Goal: Information Seeking & Learning: Learn about a topic

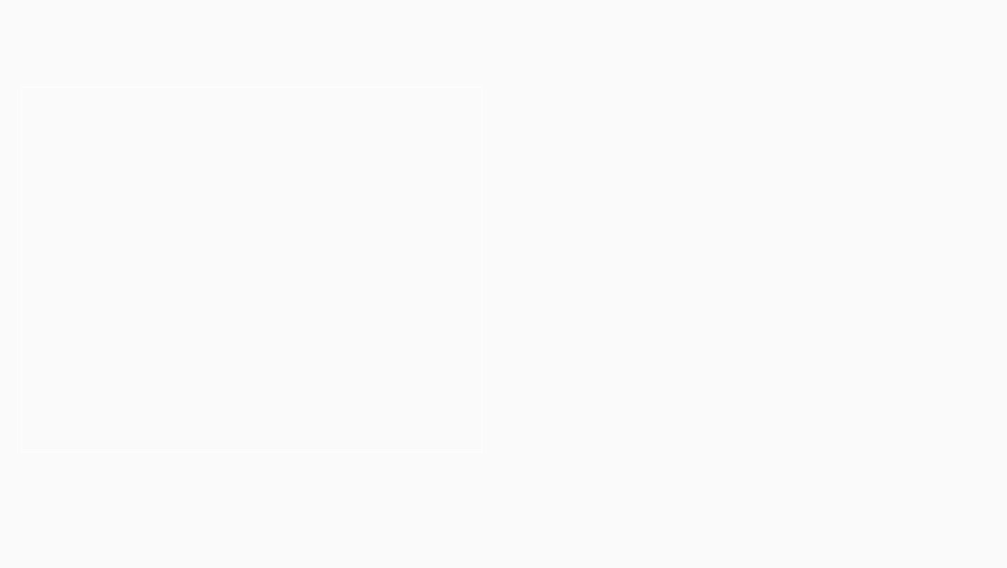
click at [349, 260] on h3 "Your legal career starts here" at bounding box center [252, 268] width 302 height 23
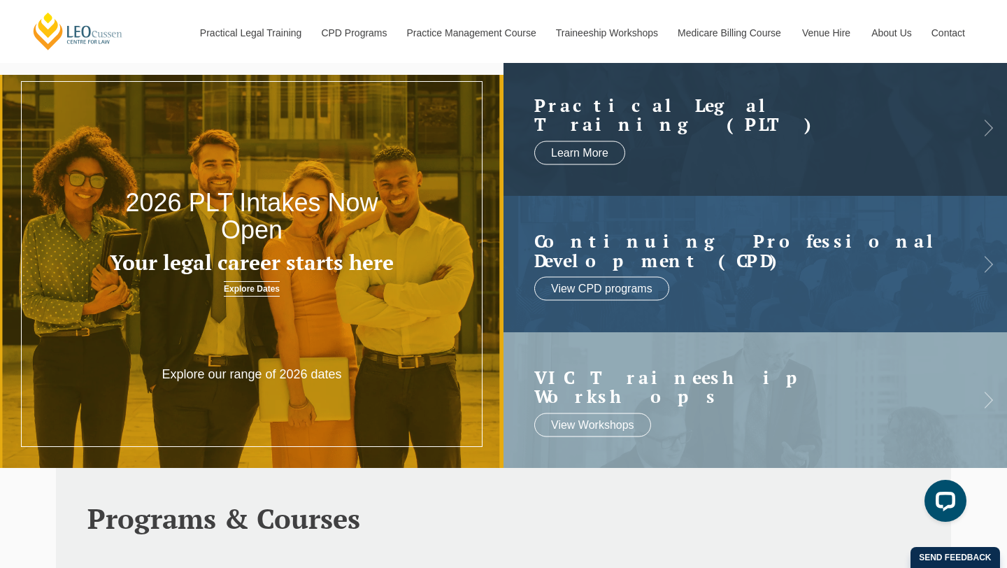
scroll to position [27, 0]
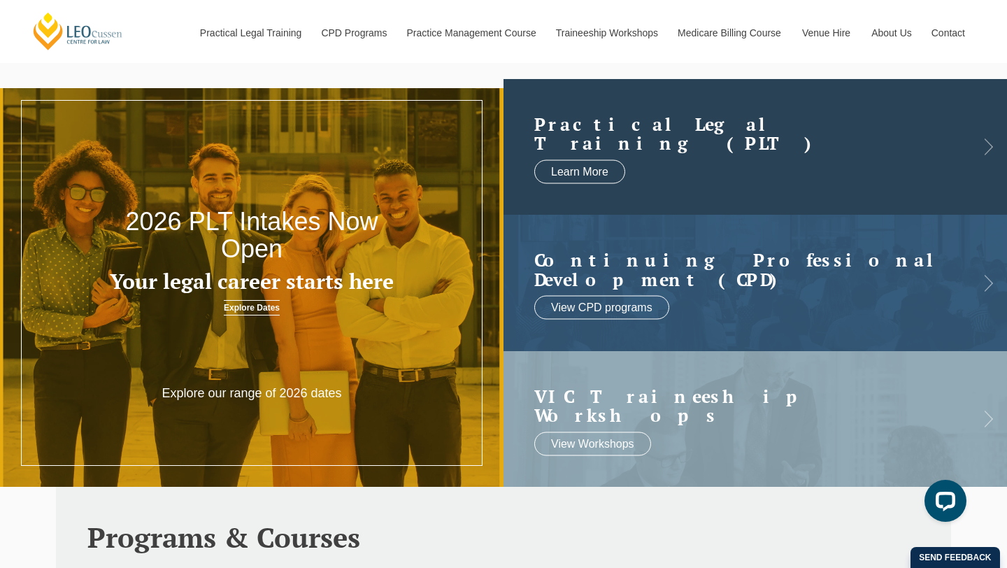
click at [660, 130] on h2 "Practical Legal Training (PLT)" at bounding box center [741, 133] width 414 height 38
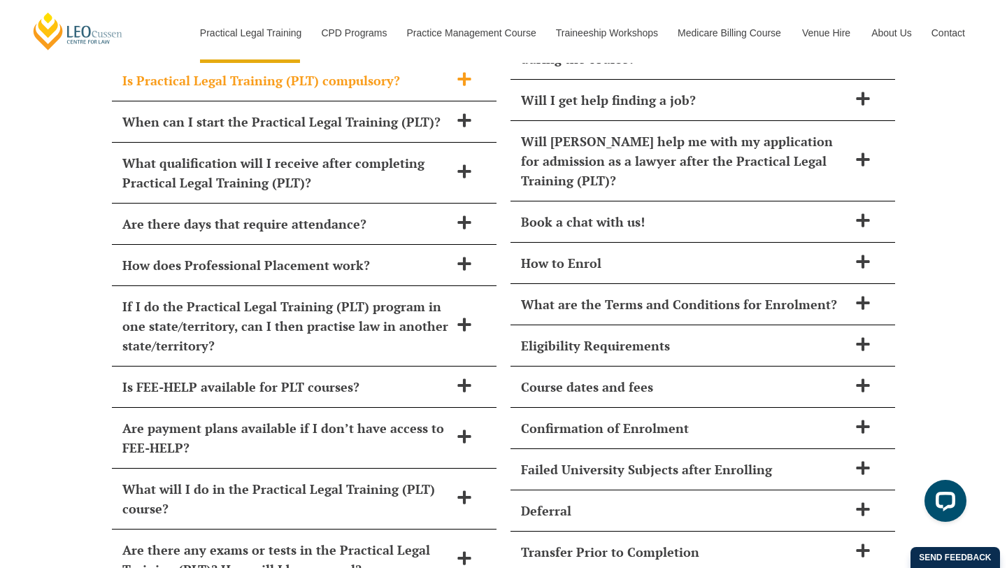
scroll to position [5822, 0]
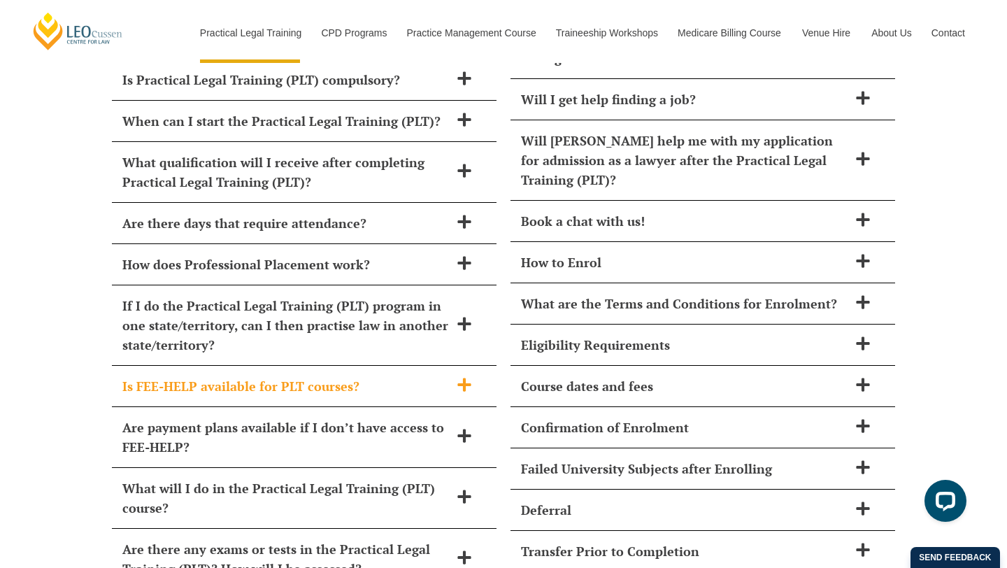
click at [358, 366] on div "Is FEE-HELP available for PLT courses?" at bounding box center [304, 386] width 384 height 41
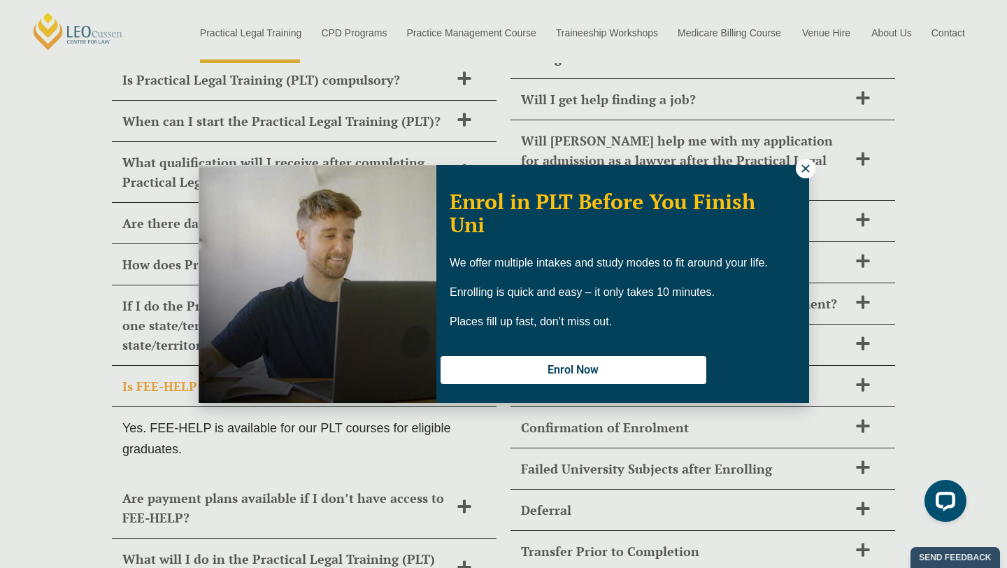
click at [795, 168] on button at bounding box center [805, 169] width 20 height 20
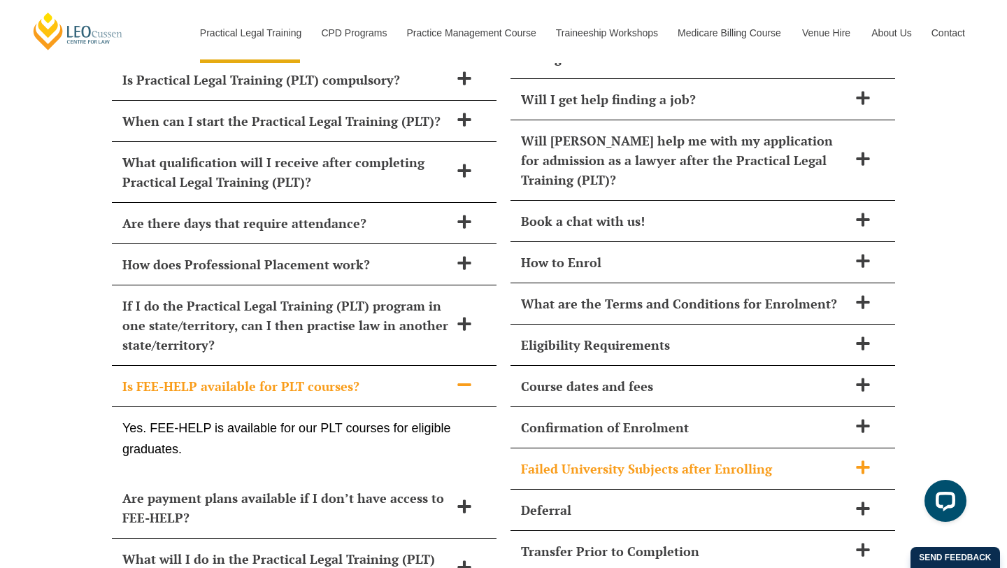
click at [681, 448] on div "Failed University Subjects after Enrolling" at bounding box center [702, 468] width 384 height 41
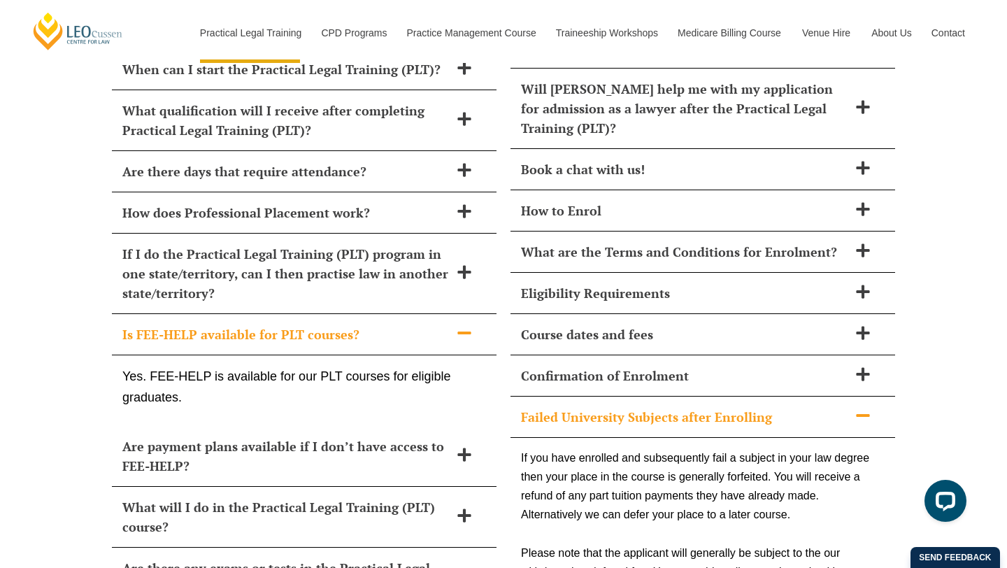
scroll to position [5654, 0]
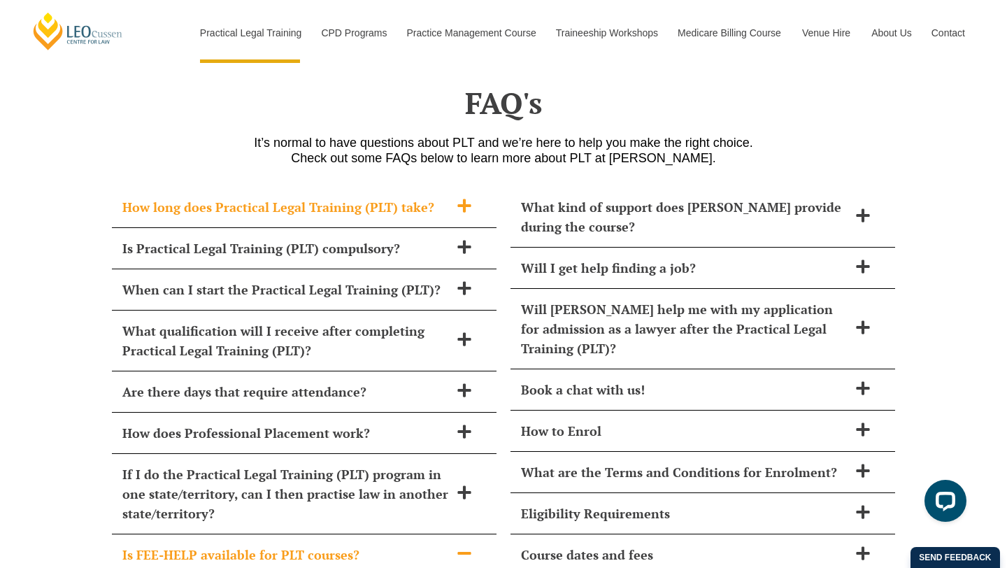
click at [410, 197] on h2 "How long does Practical Legal Training (PLT) take?" at bounding box center [285, 207] width 327 height 20
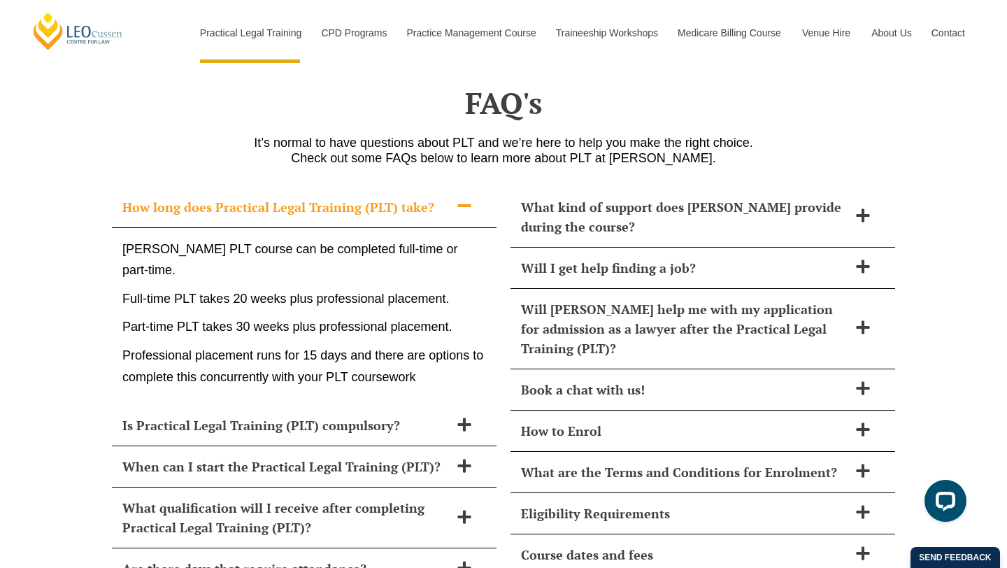
click at [410, 197] on h2 "How long does Practical Legal Training (PLT) take?" at bounding box center [285, 207] width 327 height 20
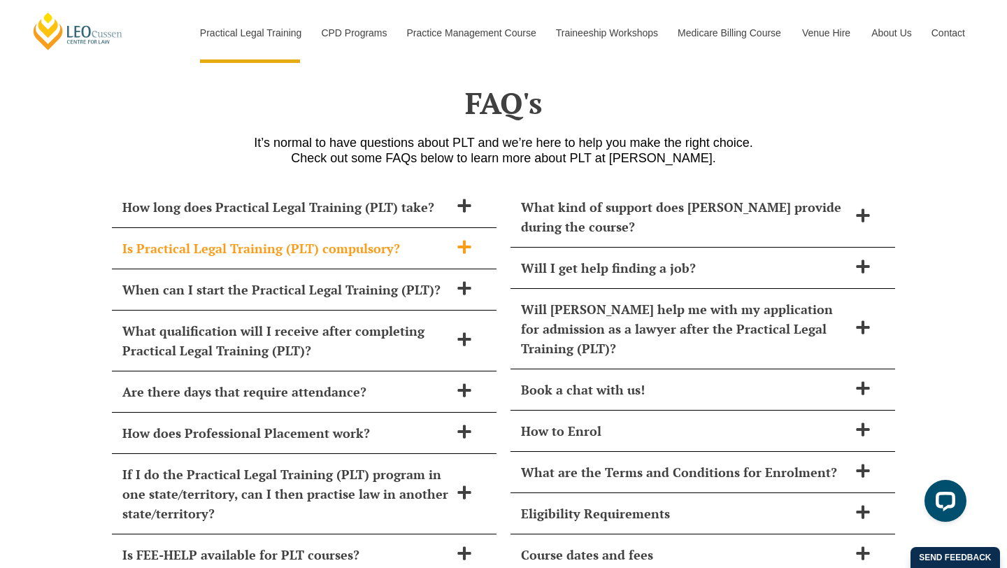
click at [392, 238] on h2 "Is Practical Legal Training (PLT) compulsory?" at bounding box center [285, 248] width 327 height 20
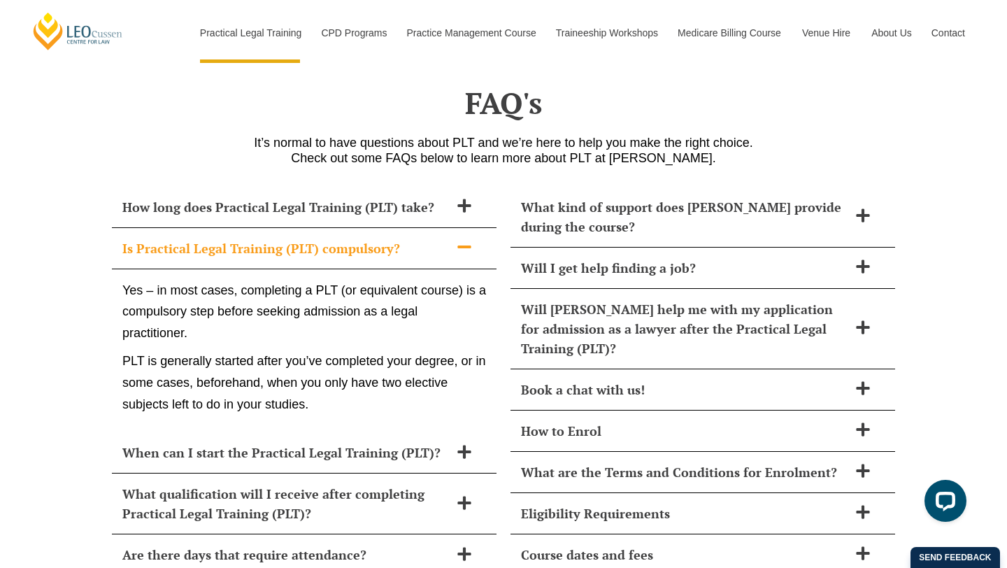
click at [392, 238] on h2 "Is Practical Legal Training (PLT) compulsory?" at bounding box center [285, 248] width 327 height 20
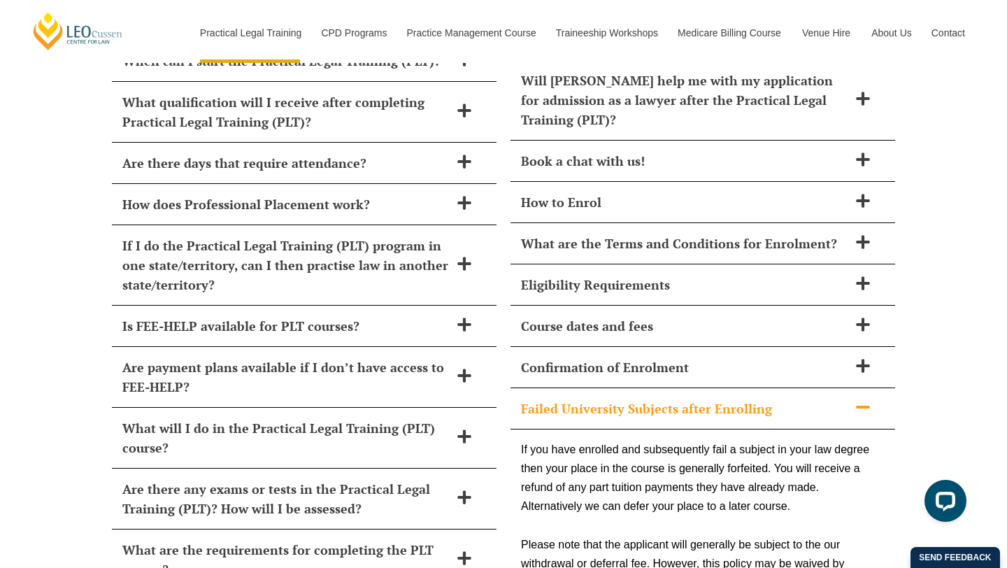
scroll to position [5656, 0]
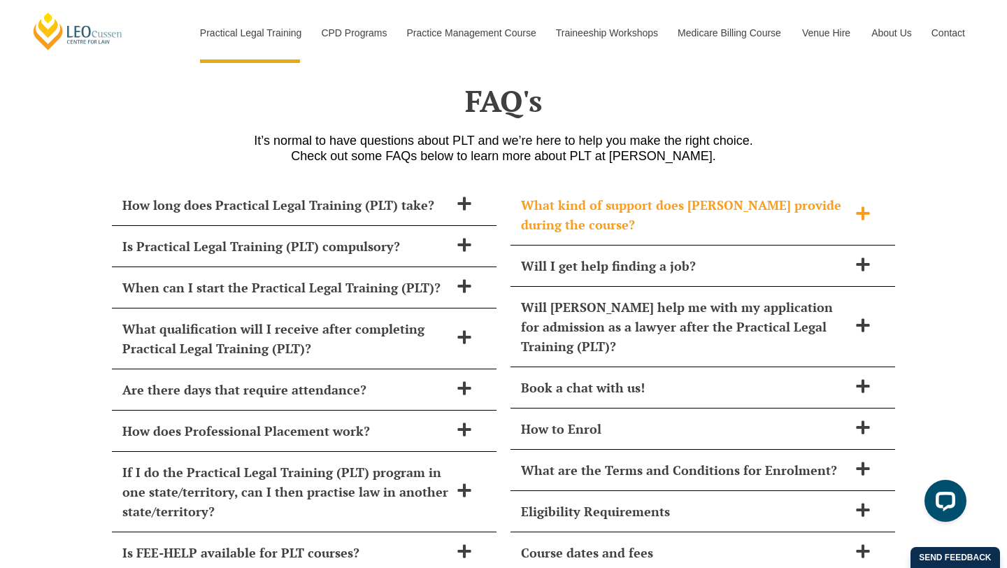
click at [741, 195] on h2 "What kind of support does [PERSON_NAME] provide during the course?" at bounding box center [684, 214] width 327 height 39
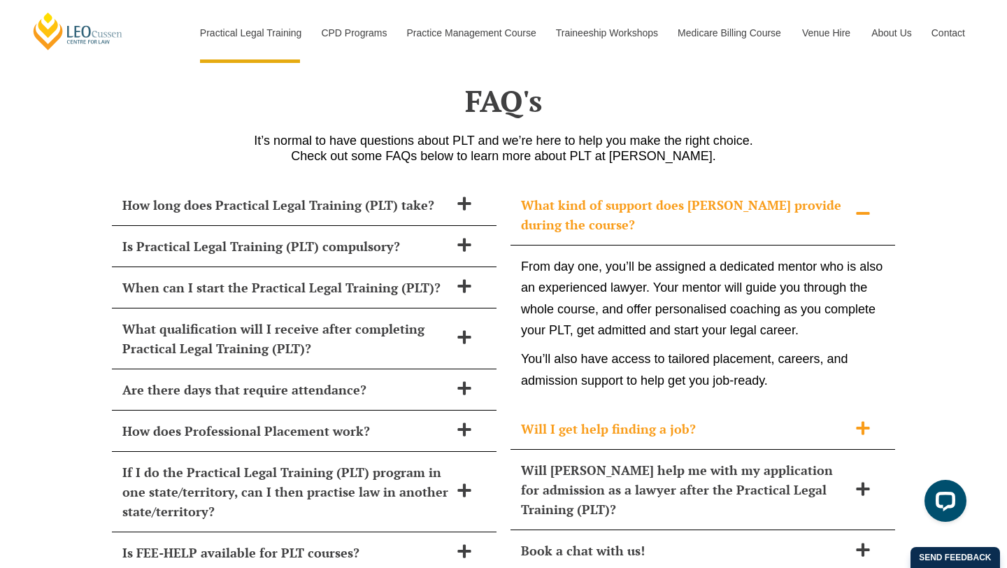
scroll to position [5743, 0]
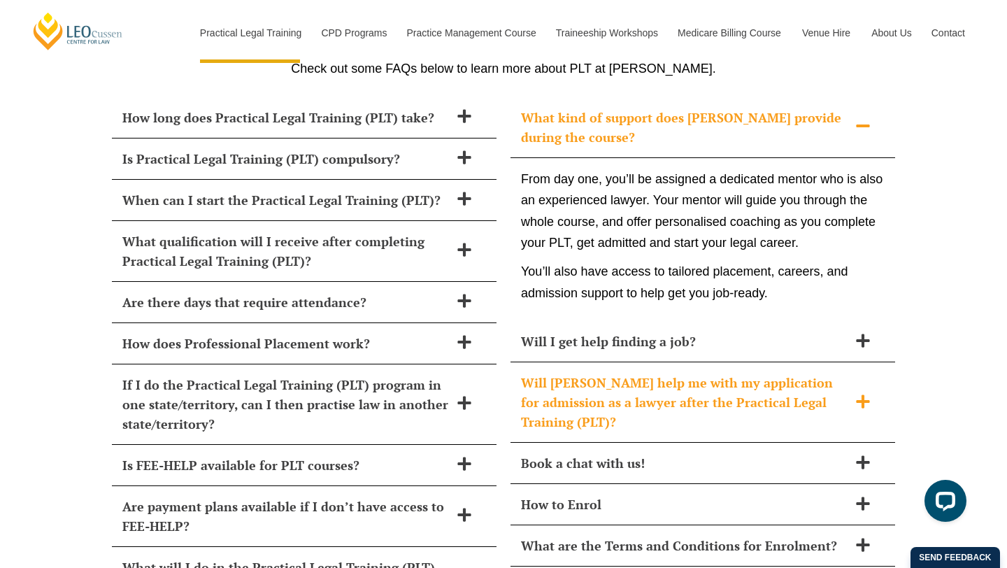
click at [686, 373] on h2 "Will [PERSON_NAME] help me with my application for admission as a lawyer after …" at bounding box center [684, 402] width 327 height 59
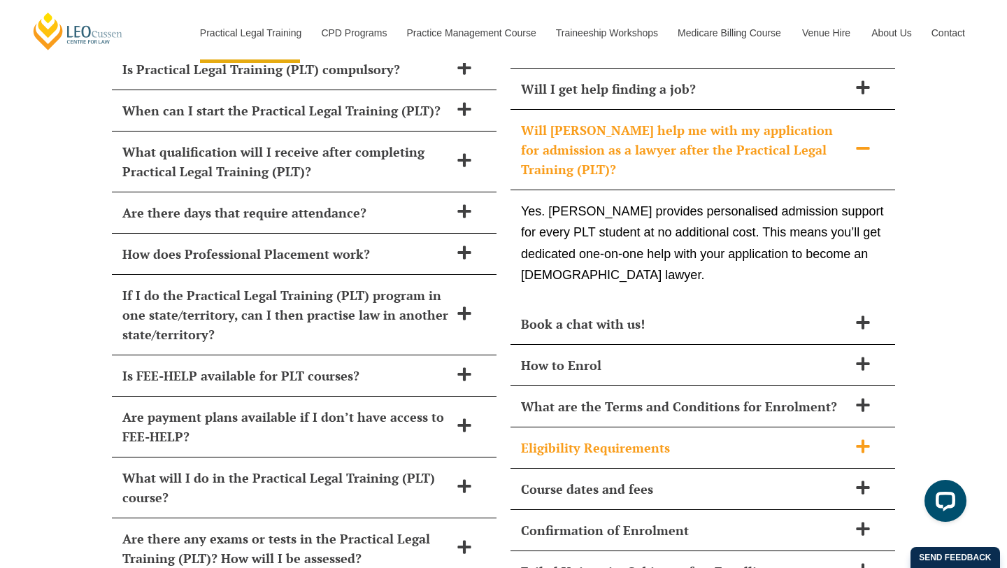
scroll to position [5834, 0]
click at [665, 468] on div "Course dates and fees" at bounding box center [702, 488] width 384 height 41
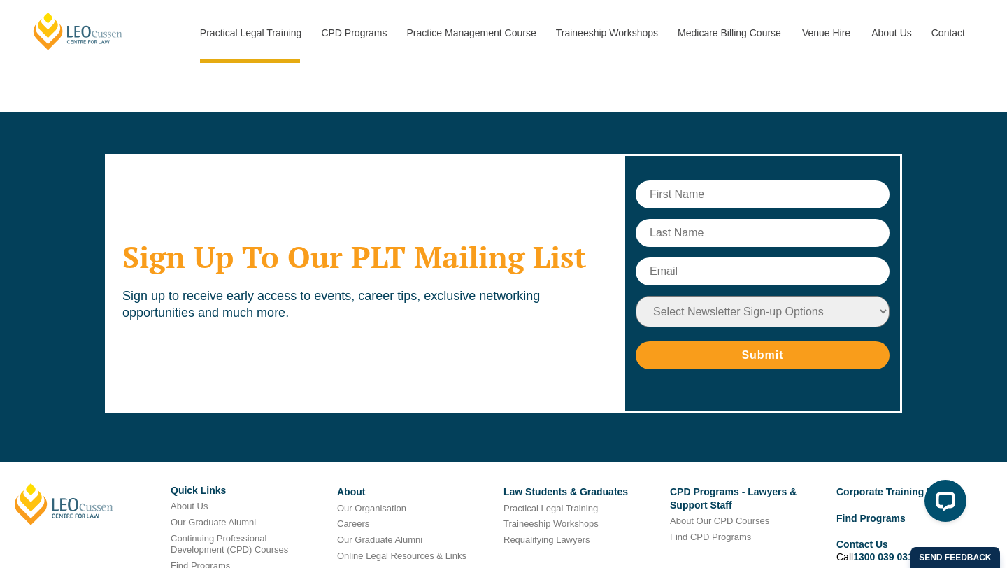
scroll to position [6779, 0]
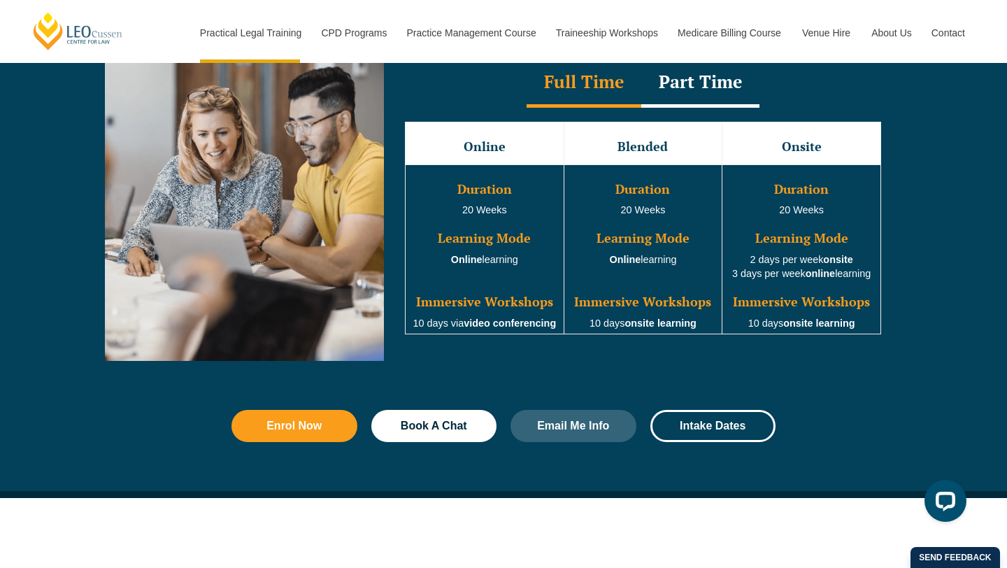
scroll to position [1451, 0]
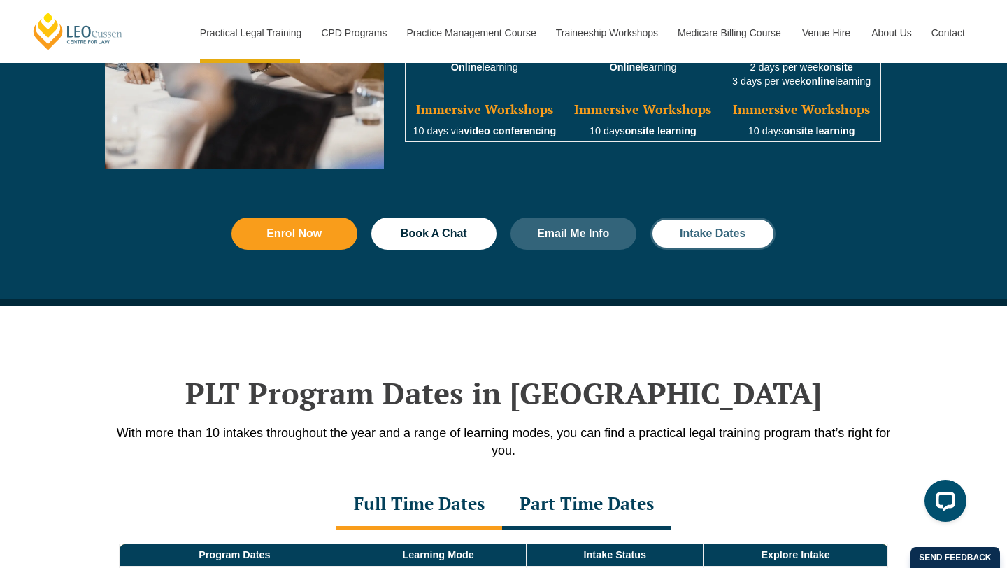
click at [692, 250] on link "Intake Dates" at bounding box center [713, 233] width 126 height 32
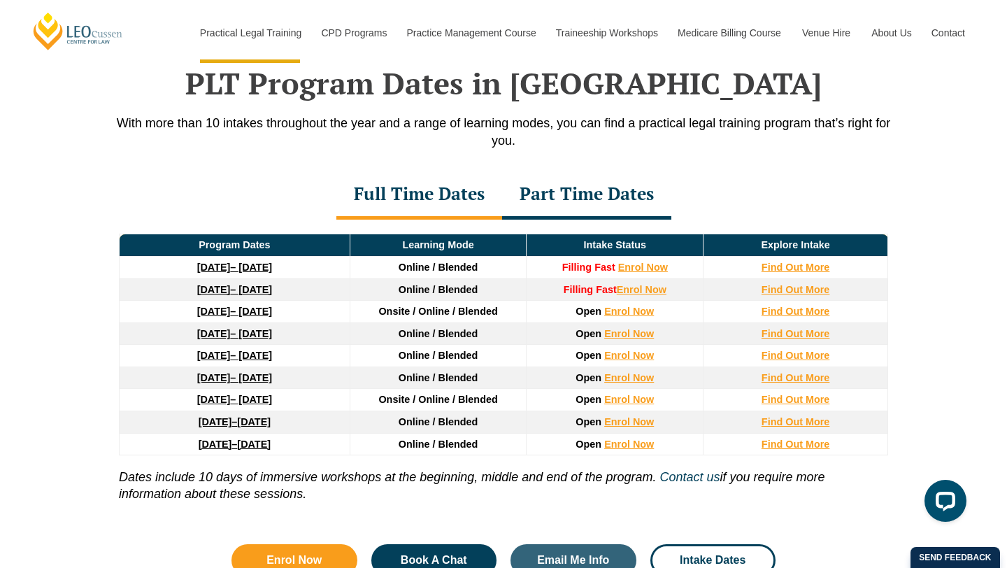
scroll to position [2028, 0]
